Goal: Task Accomplishment & Management: Use online tool/utility

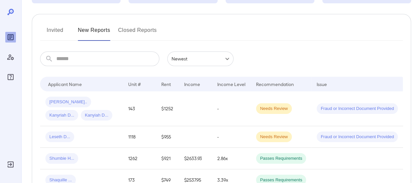
scroll to position [99, 0]
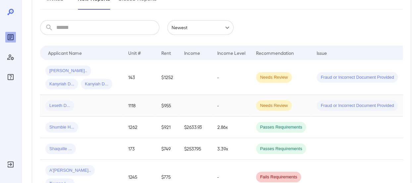
click at [68, 108] on span "Leseth D..." at bounding box center [59, 105] width 29 height 6
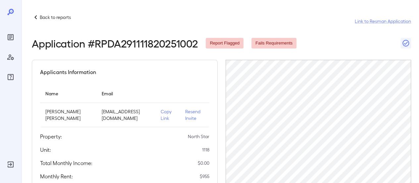
click at [161, 114] on p "Copy Link" at bounding box center [168, 114] width 14 height 13
click at [62, 17] on p "Back to reports" at bounding box center [55, 17] width 31 height 7
